Goal: Find contact information

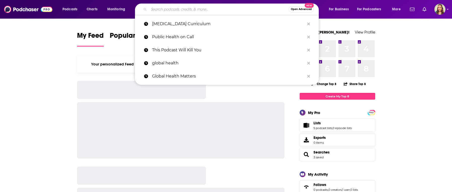
click at [188, 10] on input "Search podcasts, credits, & more..." at bounding box center [219, 9] width 140 height 8
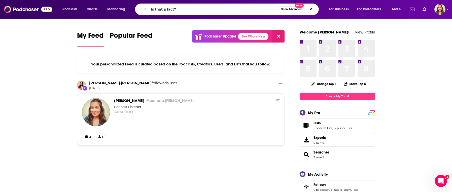
type input "Is that a fact?"
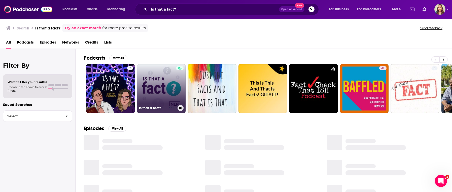
click at [163, 77] on link "Is that a fact?" at bounding box center [161, 88] width 49 height 49
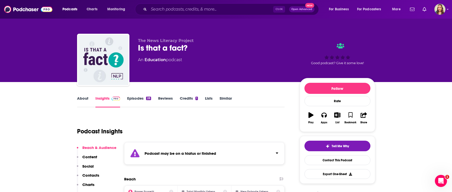
click at [91, 176] on p "Contacts" at bounding box center [90, 175] width 17 height 5
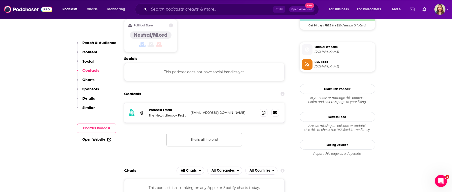
scroll to position [434, 0]
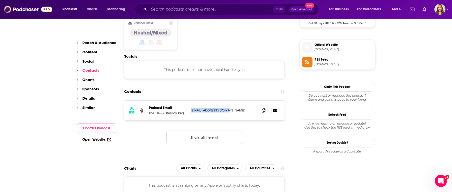
drag, startPoint x: 231, startPoint y: 94, endPoint x: 190, endPoint y: 93, distance: 41.6
click at [191, 108] on p "[EMAIL_ADDRESS][DOMAIN_NAME]" at bounding box center [224, 110] width 66 height 4
copy p "[EMAIL_ADDRESS][DOMAIN_NAME]"
click at [179, 13] on input "Search podcasts, credits, & more..." at bounding box center [211, 9] width 124 height 8
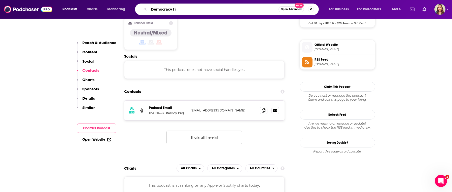
type input "Democracy fix"
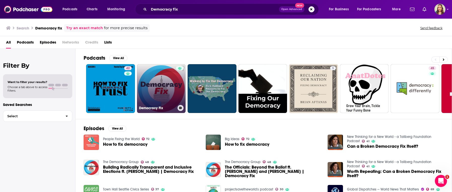
click at [163, 75] on link "Democracy Fix" at bounding box center [161, 88] width 49 height 49
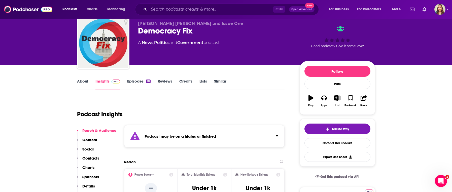
scroll to position [29, 0]
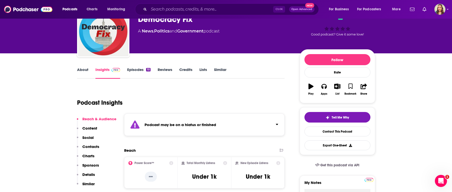
click at [93, 149] on p "Contacts" at bounding box center [90, 146] width 17 height 5
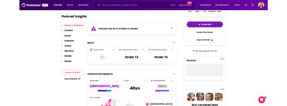
scroll to position [85, 0]
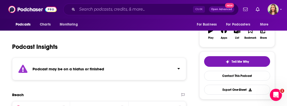
click at [105, 36] on div "Podcast Insights" at bounding box center [97, 44] width 170 height 26
